Goal: Find specific page/section: Find specific page/section

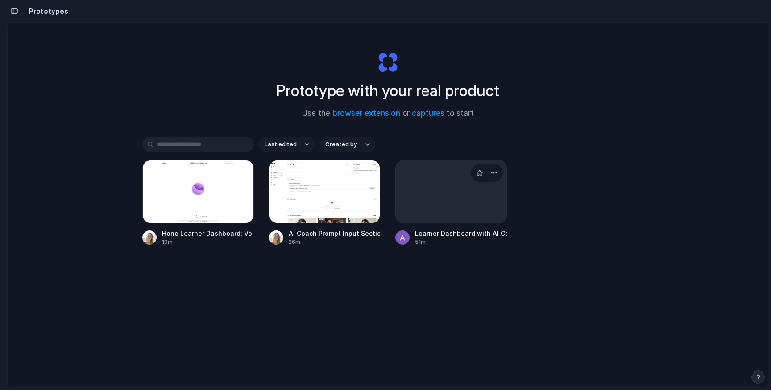
click at [462, 206] on div at bounding box center [451, 191] width 112 height 63
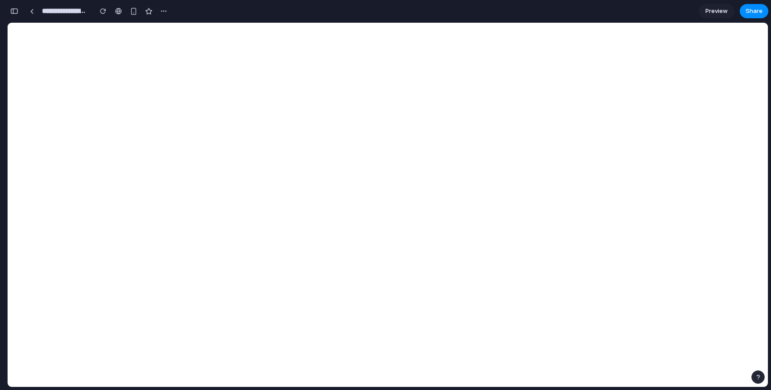
scroll to position [230, 0]
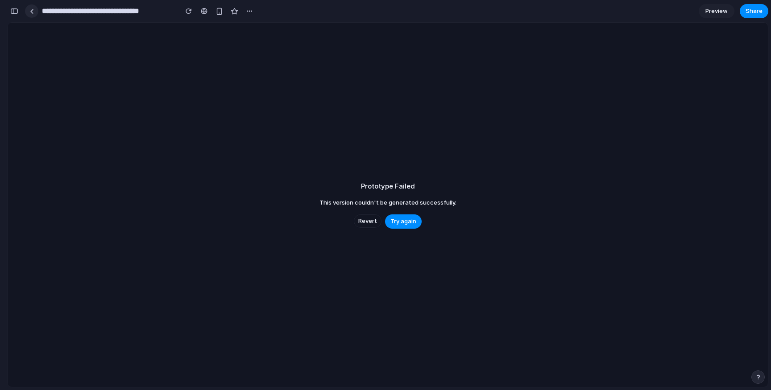
click at [31, 17] on link at bounding box center [31, 10] width 13 height 13
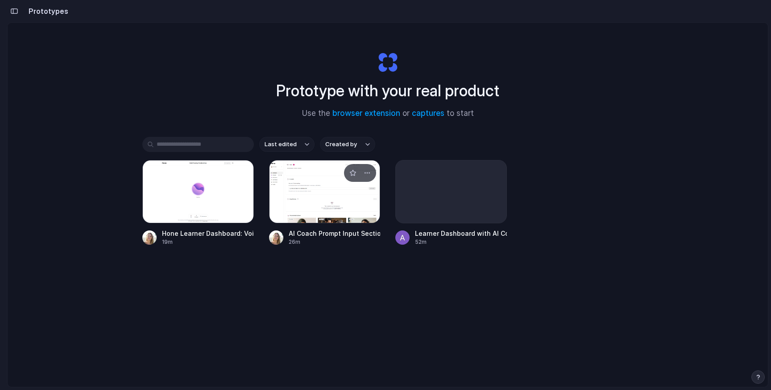
click at [329, 196] on div at bounding box center [325, 191] width 112 height 63
click at [170, 238] on div "20m" at bounding box center [208, 242] width 92 height 8
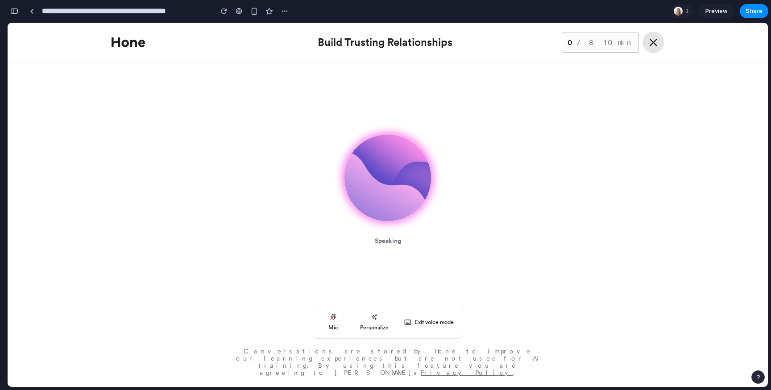
click at [651, 42] on icon at bounding box center [653, 42] width 11 height 11
click at [31, 9] on div at bounding box center [32, 11] width 4 height 5
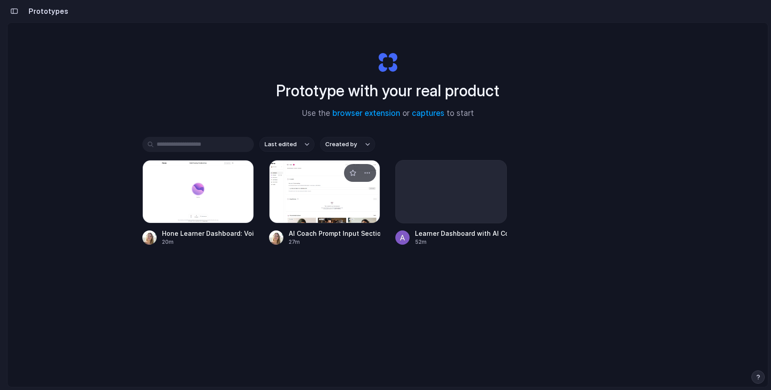
click at [289, 180] on div at bounding box center [325, 191] width 112 height 63
